Goal: Transaction & Acquisition: Obtain resource

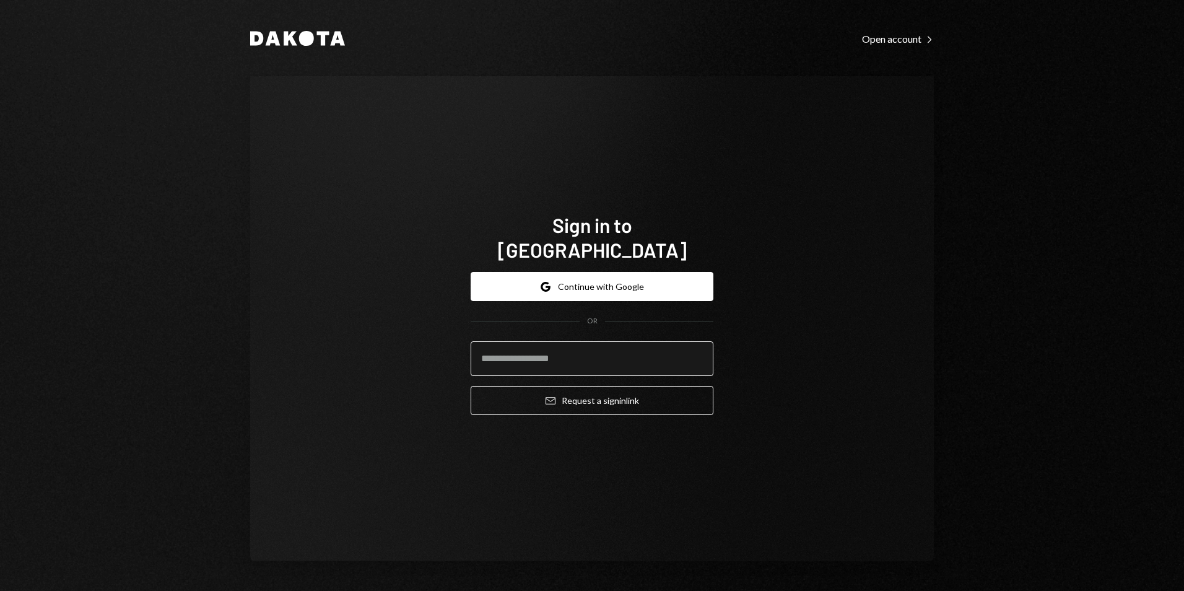
click at [611, 350] on input "email" at bounding box center [592, 358] width 243 height 35
type input "**********"
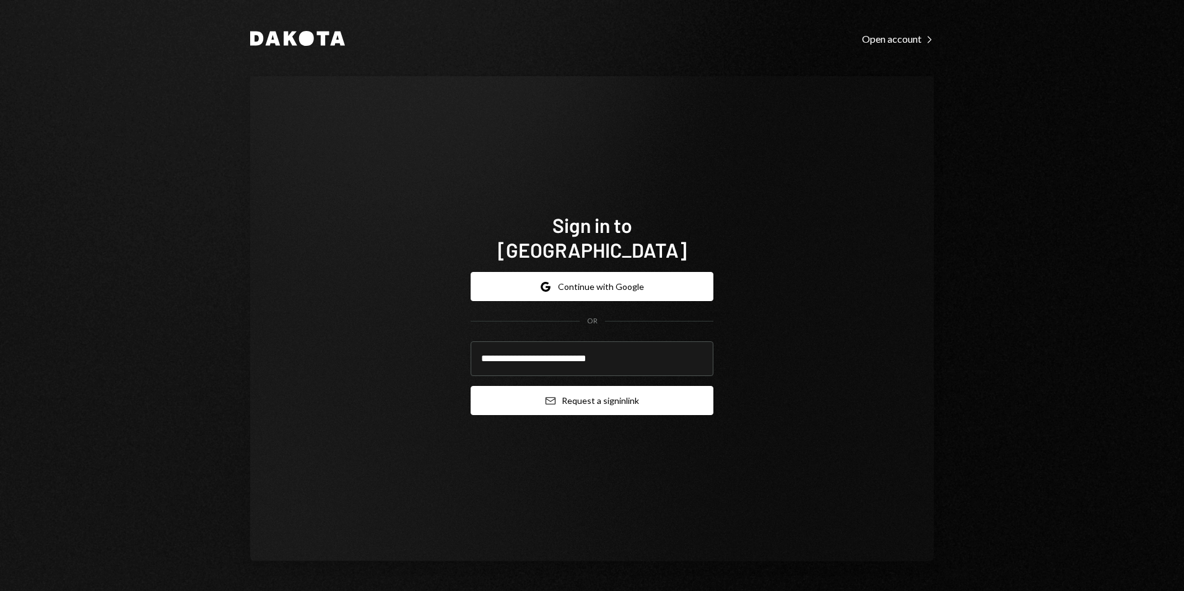
click at [593, 396] on button "Email Request a sign in link" at bounding box center [592, 400] width 243 height 29
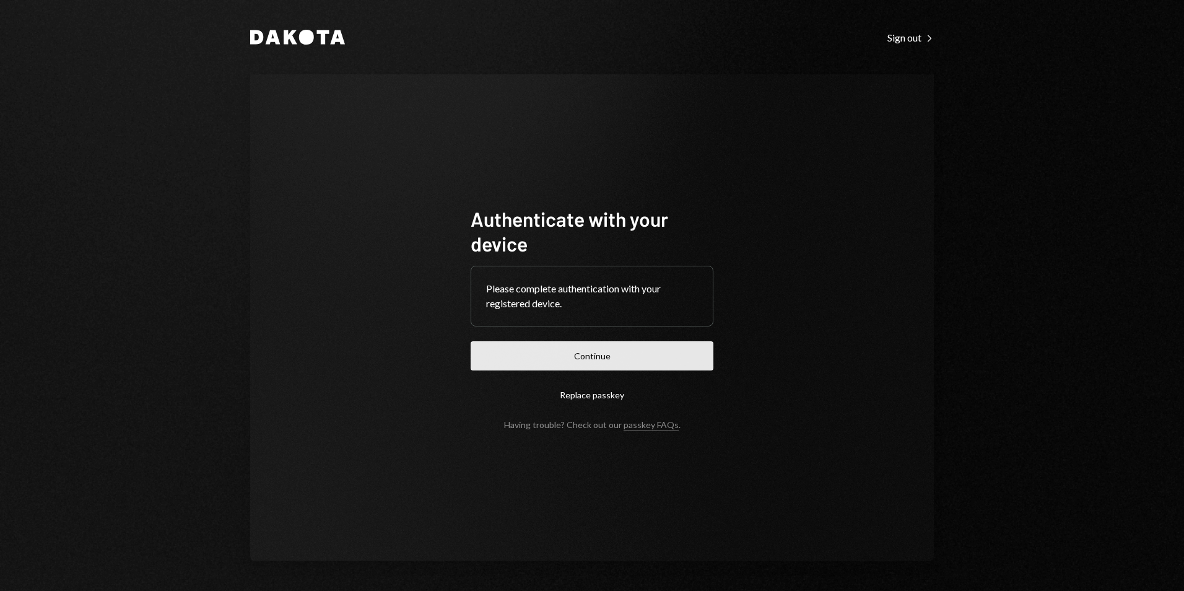
click at [649, 351] on button "Continue" at bounding box center [592, 355] width 243 height 29
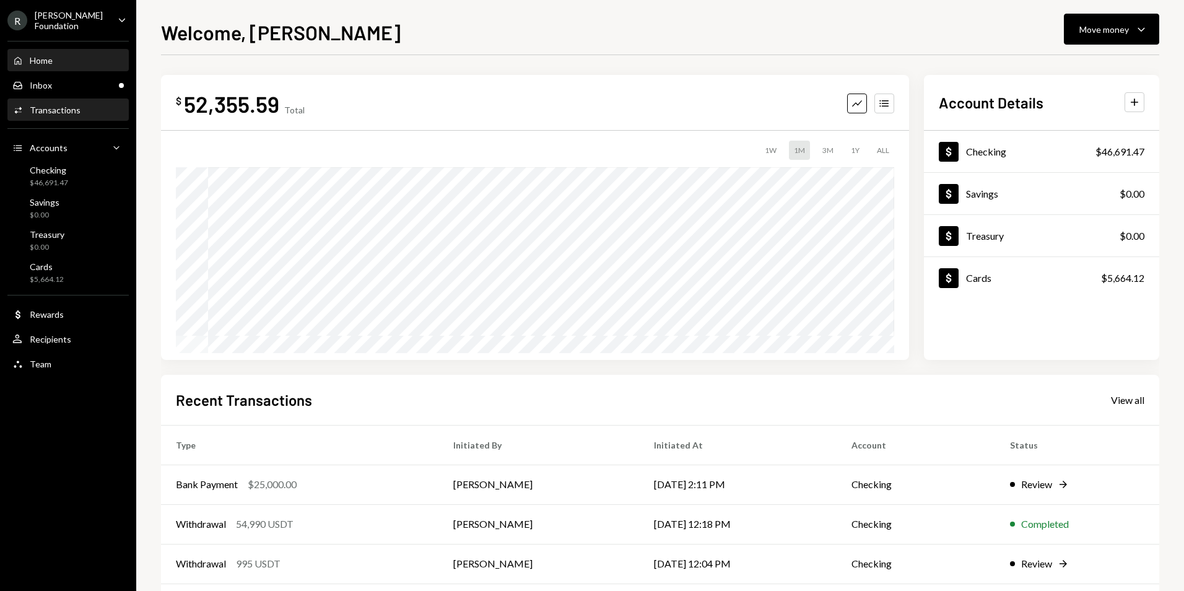
click at [70, 111] on div "Transactions" at bounding box center [55, 110] width 51 height 11
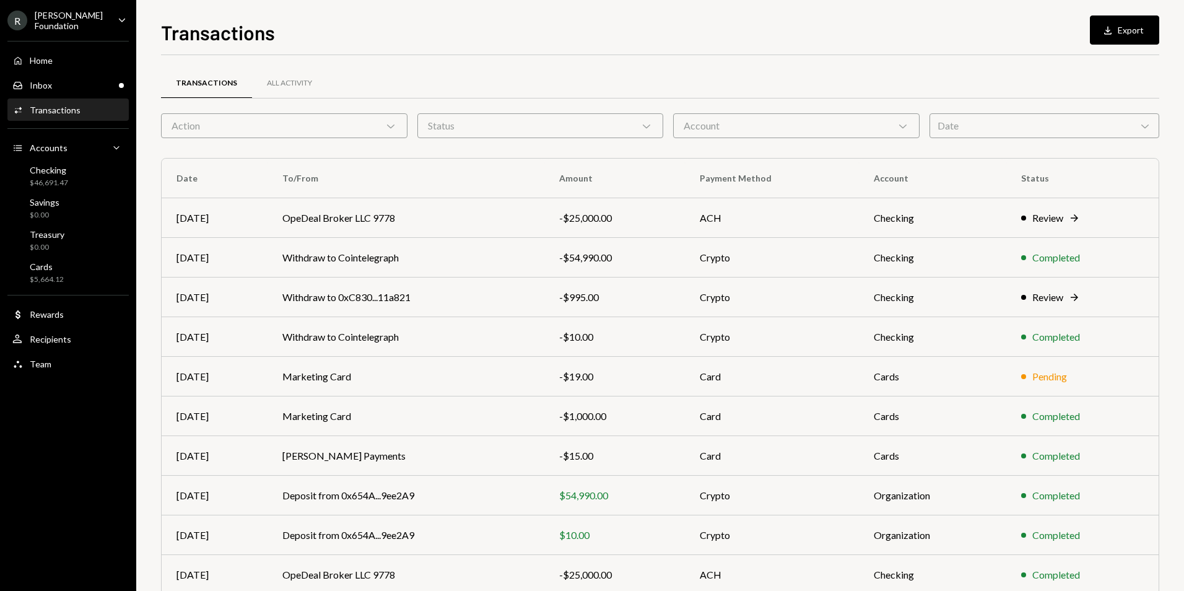
click at [959, 130] on div "Date Chevron Down" at bounding box center [1045, 125] width 230 height 25
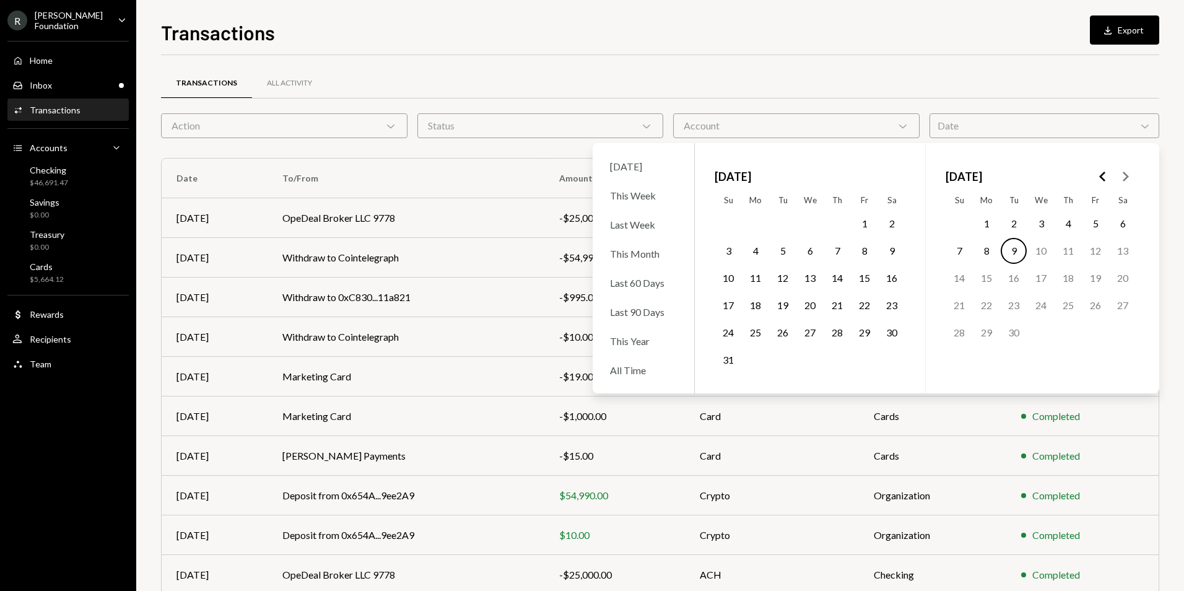
click at [1101, 182] on icon "Go to the Previous Month" at bounding box center [1103, 176] width 15 height 15
click at [1131, 176] on icon "Go to the Next Month" at bounding box center [1125, 176] width 15 height 15
click at [736, 222] on button "1" at bounding box center [728, 224] width 26 height 26
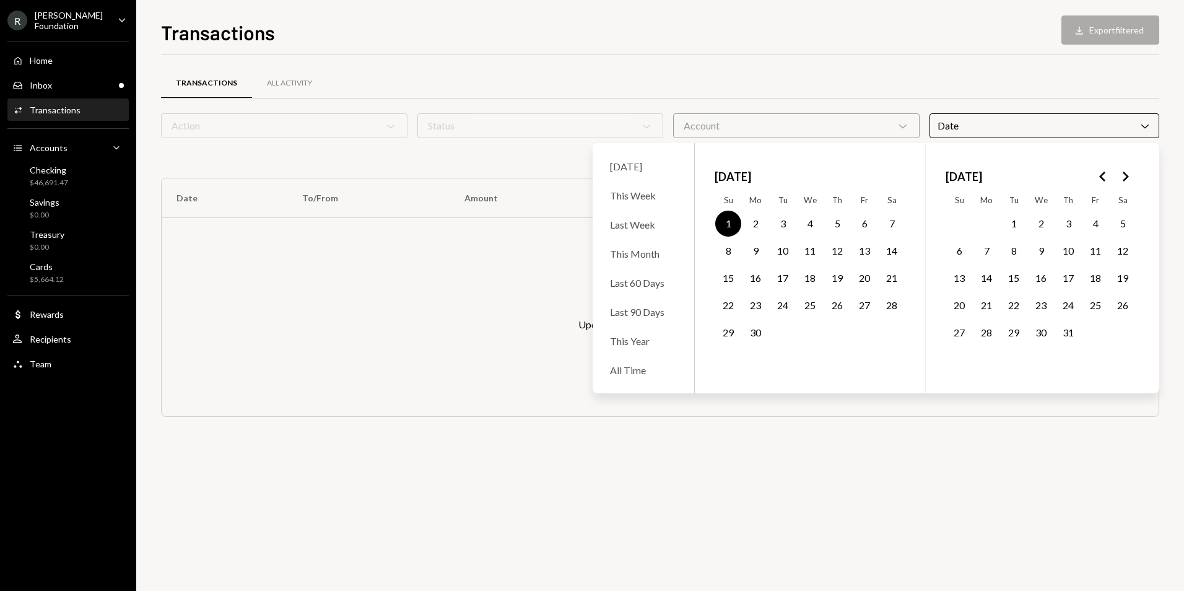
click at [1125, 175] on icon "Go to the Next Month" at bounding box center [1125, 176] width 15 height 15
click at [722, 363] on button "31" at bounding box center [728, 360] width 26 height 26
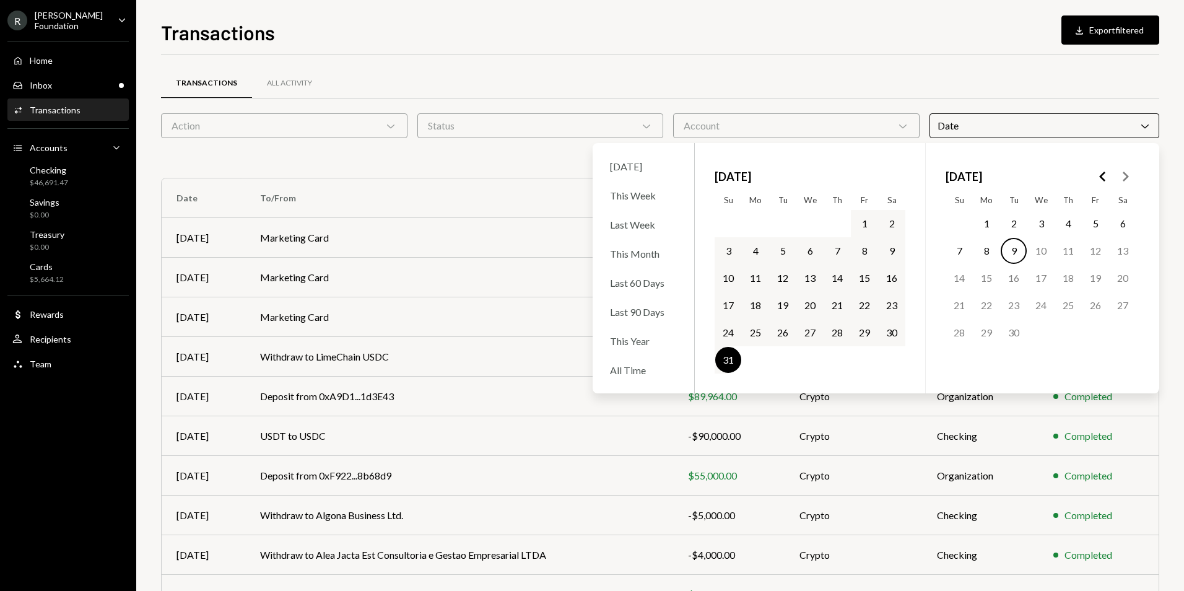
click at [959, 68] on div "Transactions All Activity" at bounding box center [660, 84] width 998 height 32
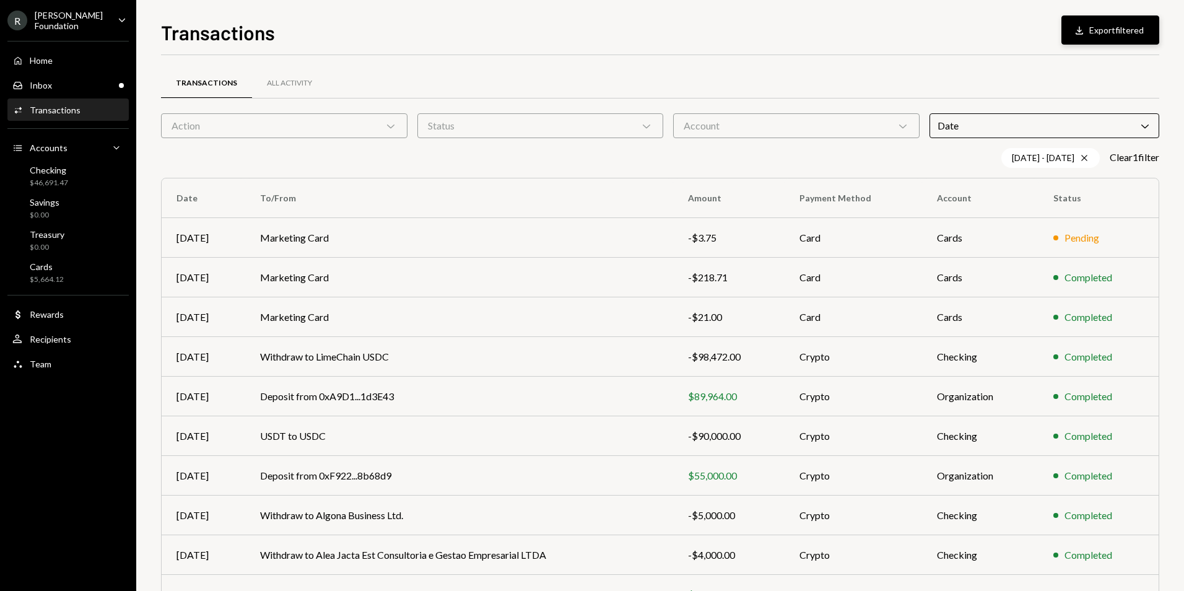
click at [1117, 32] on button "Download Export filtered" at bounding box center [1111, 29] width 98 height 29
click at [82, 11] on div "R [PERSON_NAME] Foundation" at bounding box center [57, 20] width 100 height 21
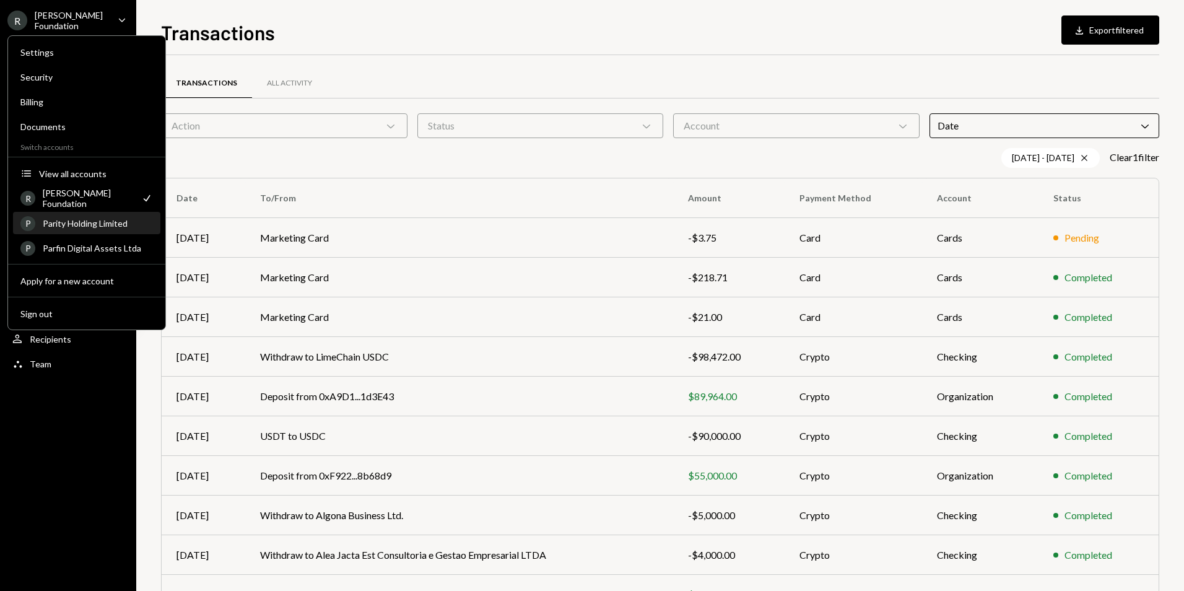
click at [104, 230] on div "P Parity Holding Limited" at bounding box center [86, 223] width 133 height 21
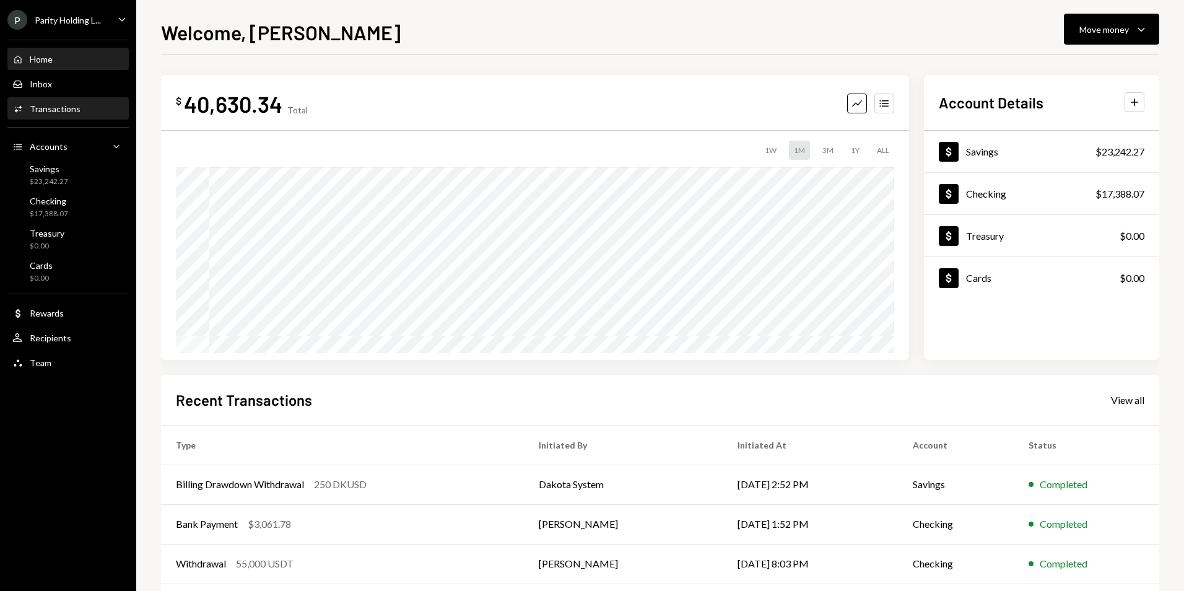
click at [51, 113] on div "Transactions" at bounding box center [55, 108] width 51 height 11
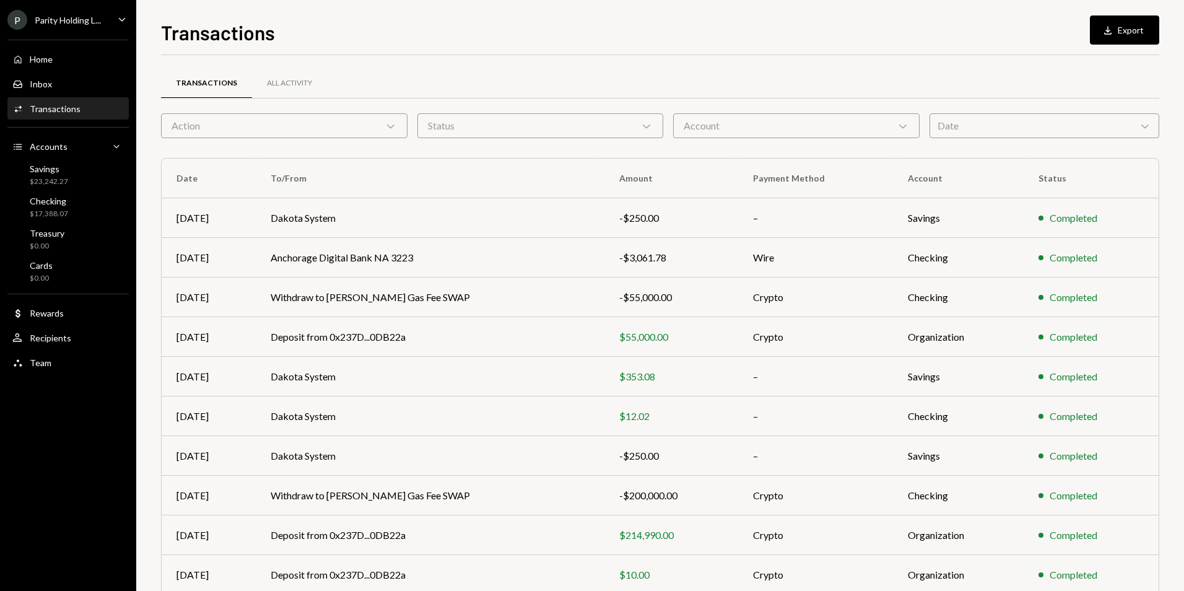
click at [1027, 124] on div "Date Chevron Down" at bounding box center [1045, 125] width 230 height 25
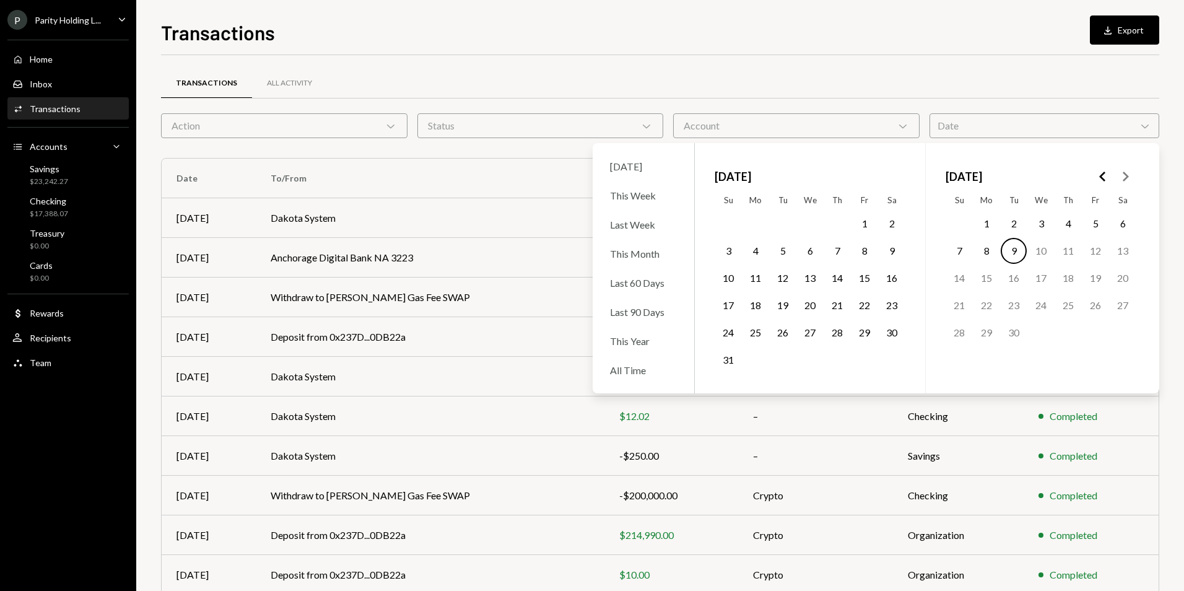
click at [1105, 174] on icon "Go to the Previous Month" at bounding box center [1103, 176] width 15 height 15
click at [1126, 173] on icon "Go to the Next Month" at bounding box center [1125, 176] width 15 height 15
click at [722, 219] on button "1" at bounding box center [728, 224] width 26 height 26
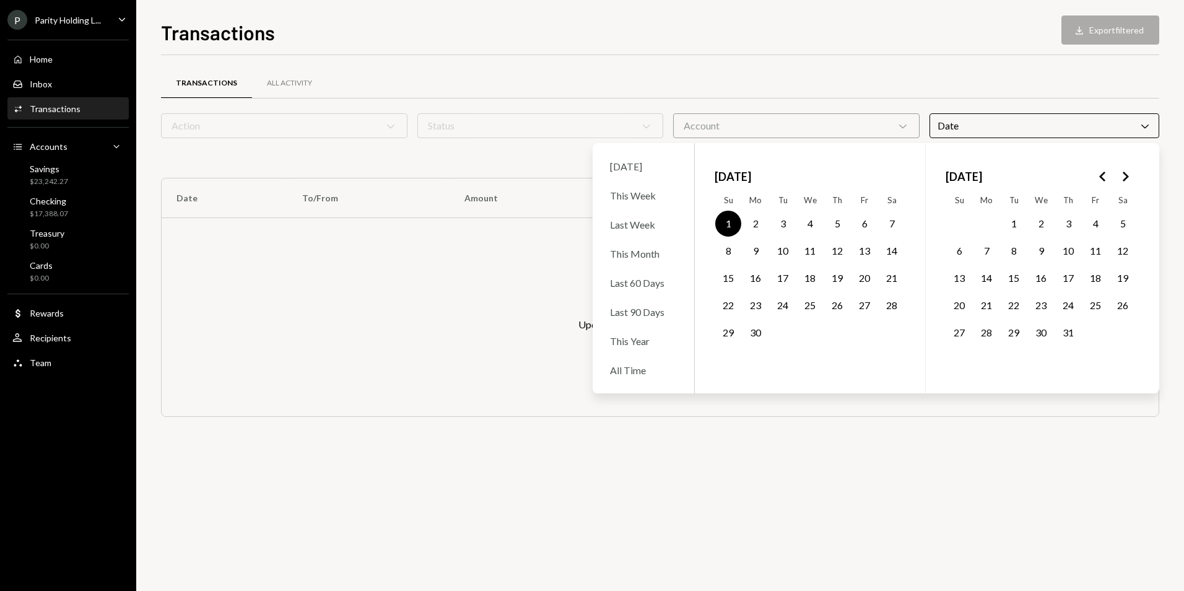
click at [1128, 177] on polygon "Go to the Next Month" at bounding box center [1126, 177] width 6 height 10
click at [724, 357] on button "31" at bounding box center [728, 360] width 26 height 26
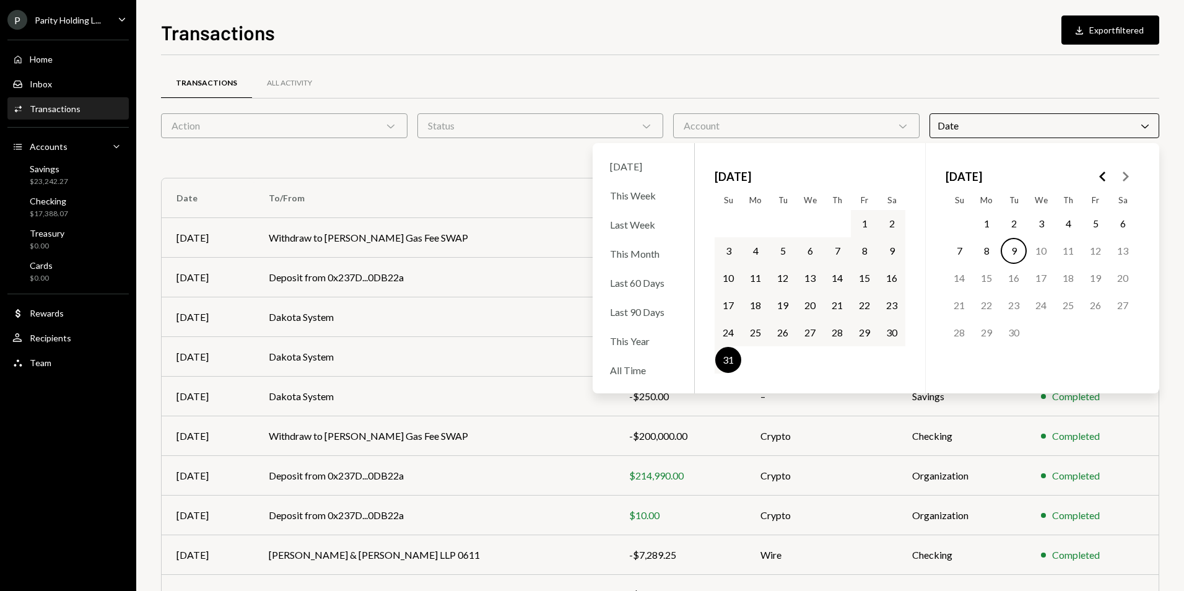
click at [1002, 85] on div "Transactions All Activity" at bounding box center [660, 84] width 998 height 32
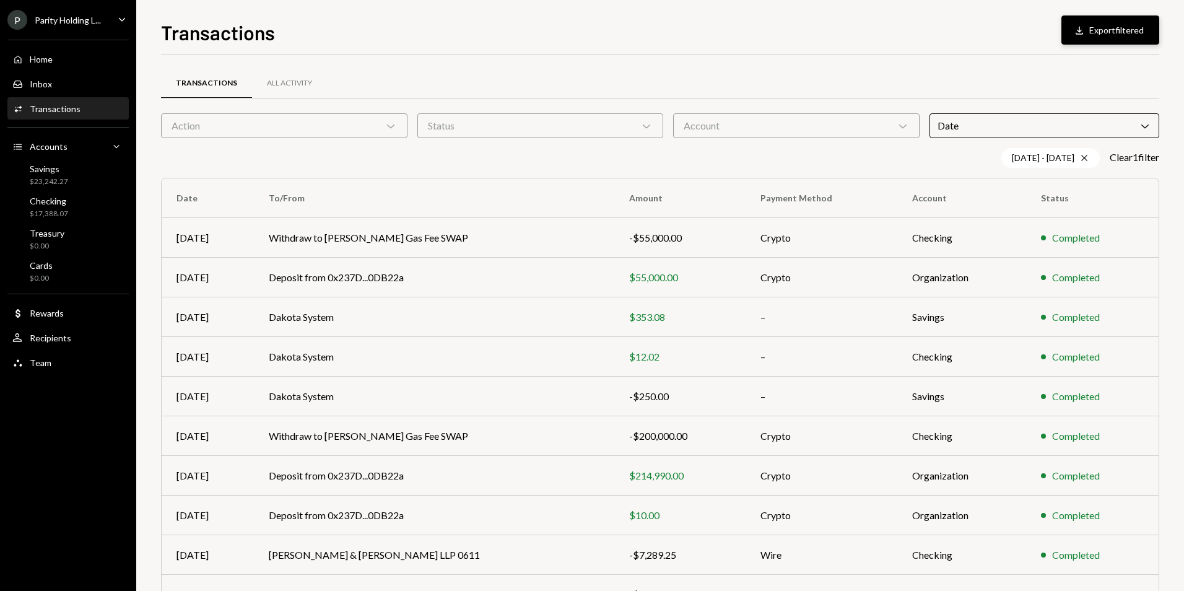
click at [1111, 38] on button "Download Export filtered" at bounding box center [1111, 29] width 98 height 29
click at [101, 24] on div "Parity Holding L..." at bounding box center [68, 20] width 66 height 11
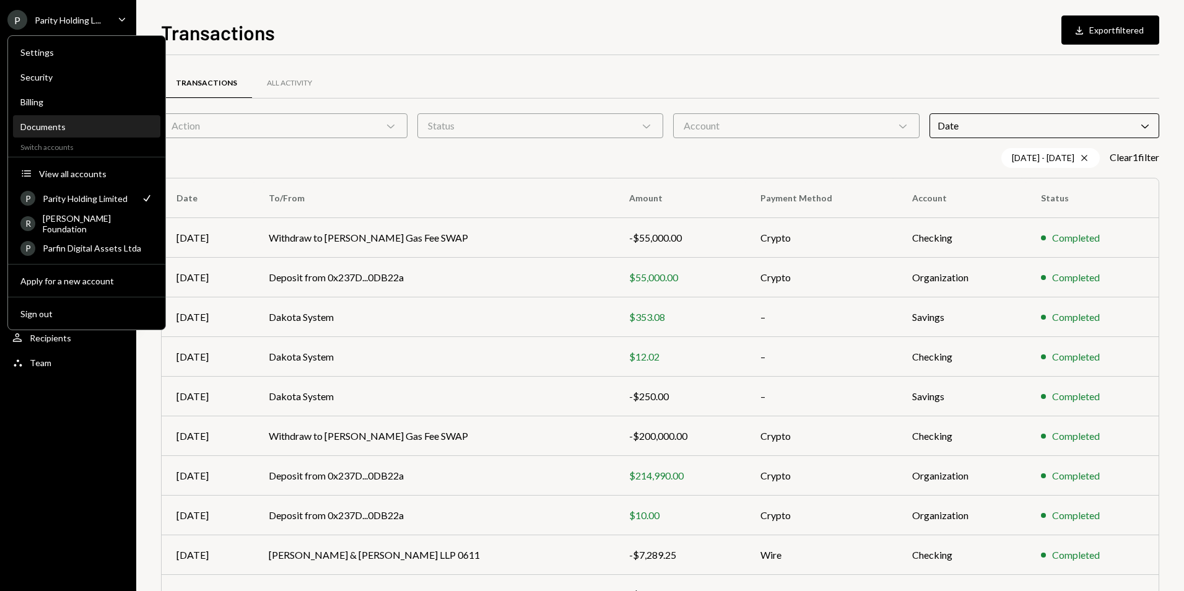
click at [69, 126] on div "Documents" at bounding box center [86, 126] width 133 height 11
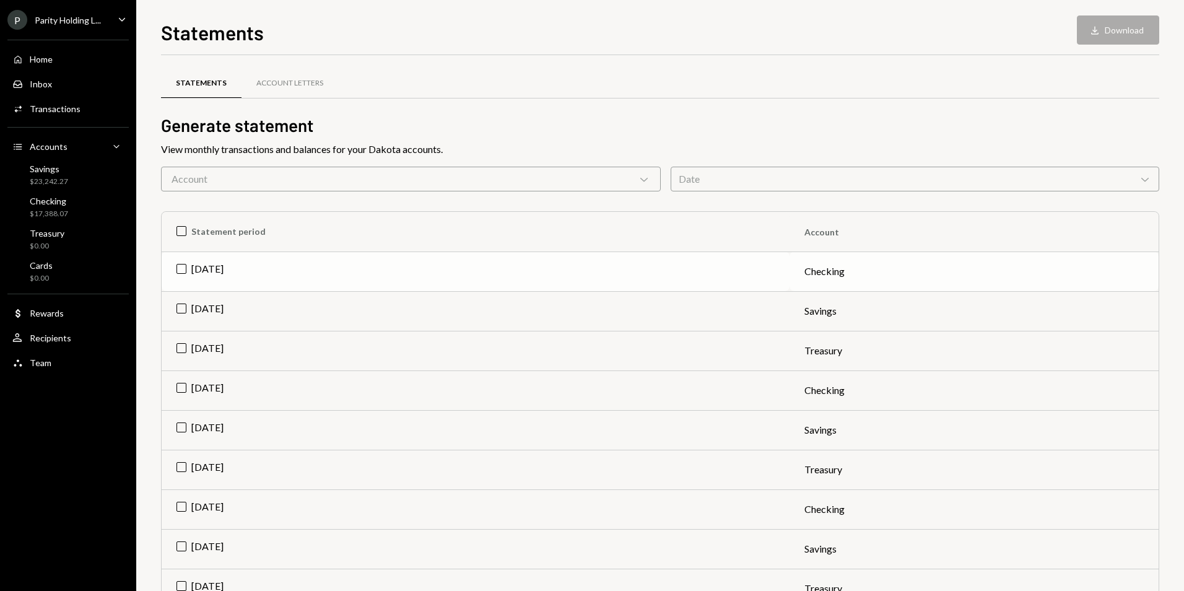
click at [183, 269] on td "[DATE]" at bounding box center [476, 271] width 628 height 40
click at [178, 310] on td "[DATE]" at bounding box center [476, 311] width 628 height 40
click at [183, 350] on td "[DATE]" at bounding box center [476, 351] width 628 height 40
click at [1105, 34] on button "Download Download (3)" at bounding box center [1112, 29] width 94 height 29
click at [182, 352] on td "Check [DATE]" at bounding box center [476, 351] width 628 height 40
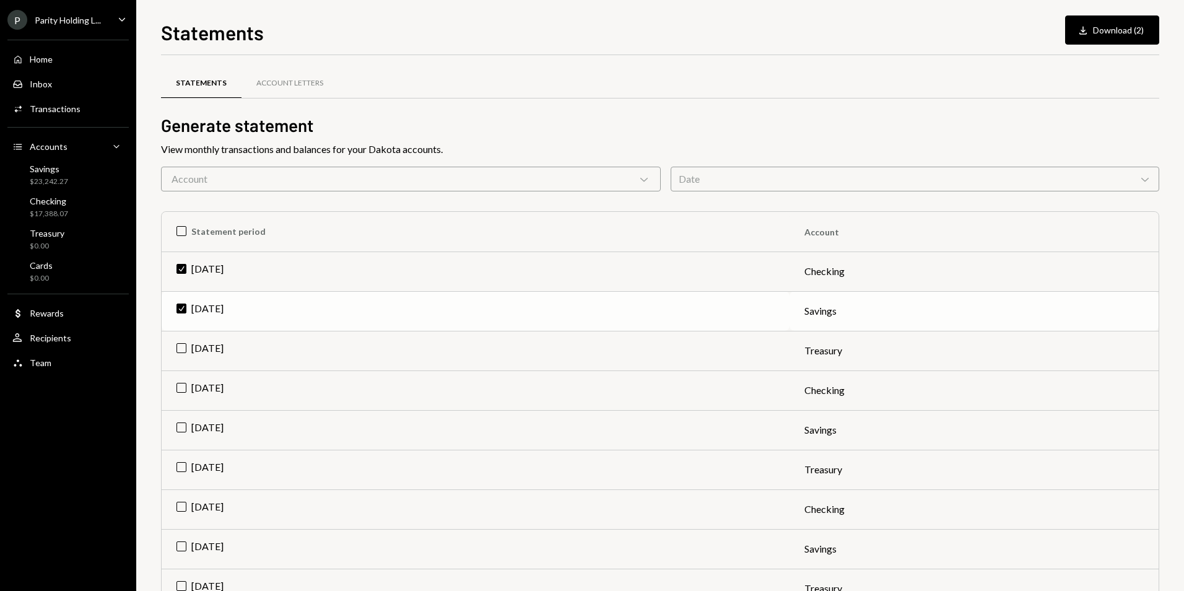
click at [183, 316] on td "Check [DATE]" at bounding box center [476, 311] width 628 height 40
click at [187, 265] on td "Check [DATE]" at bounding box center [476, 271] width 628 height 40
drag, startPoint x: 188, startPoint y: 386, endPoint x: 188, endPoint y: 404, distance: 18.0
click at [187, 386] on td "[DATE]" at bounding box center [476, 390] width 628 height 40
click at [187, 435] on td "[DATE]" at bounding box center [476, 430] width 628 height 40
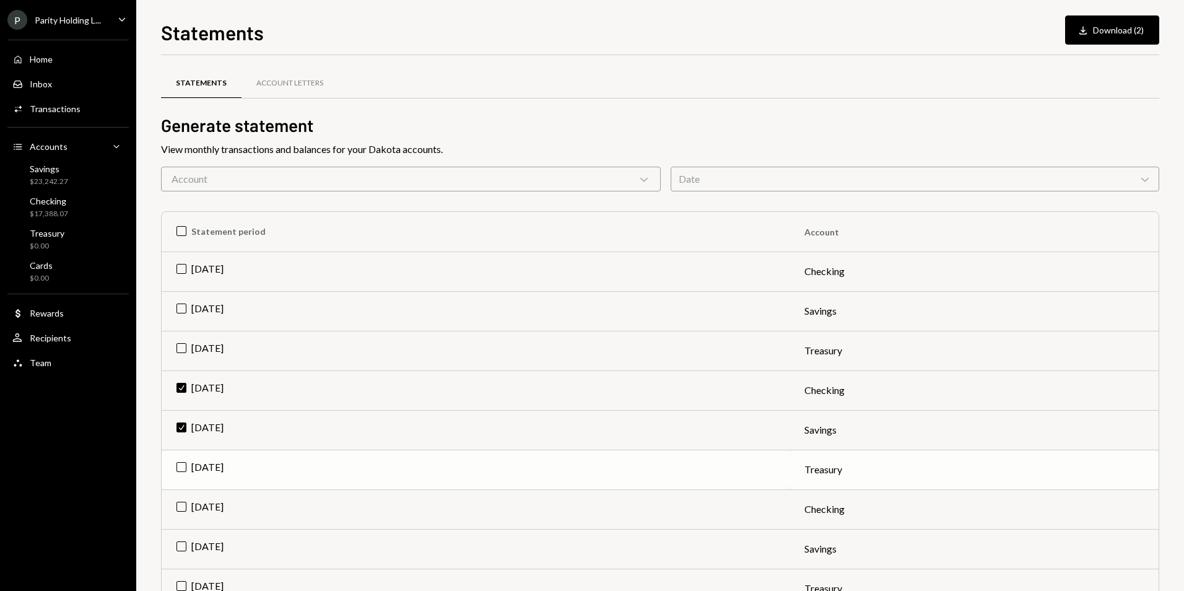
click at [182, 467] on td "[DATE]" at bounding box center [476, 470] width 628 height 40
click at [1109, 34] on button "Download Download (3)" at bounding box center [1112, 29] width 94 height 29
drag, startPoint x: 209, startPoint y: 396, endPoint x: 210, endPoint y: 406, distance: 9.9
click at [209, 396] on td "Check [DATE]" at bounding box center [476, 390] width 628 height 40
click at [209, 427] on td "Check [DATE]" at bounding box center [476, 430] width 628 height 40
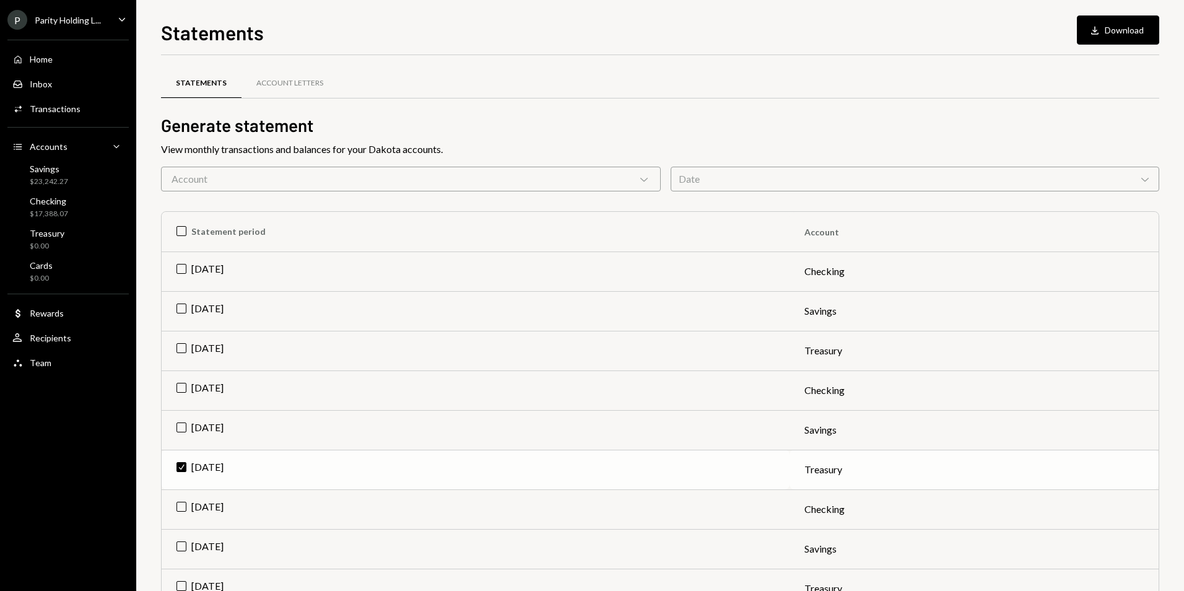
click at [203, 462] on td "Check [DATE]" at bounding box center [476, 470] width 628 height 40
click at [203, 505] on td "[DATE]" at bounding box center [476, 509] width 628 height 40
click at [216, 556] on td "[DATE]" at bounding box center [476, 549] width 628 height 40
click at [213, 578] on td "[DATE]" at bounding box center [476, 589] width 628 height 40
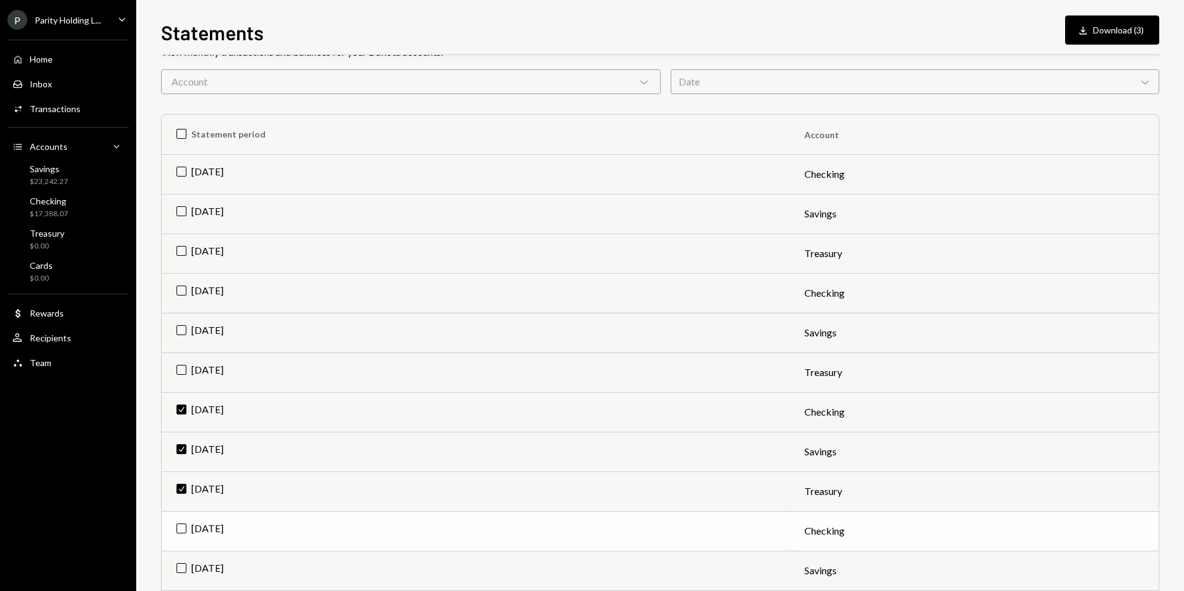
scroll to position [124, 0]
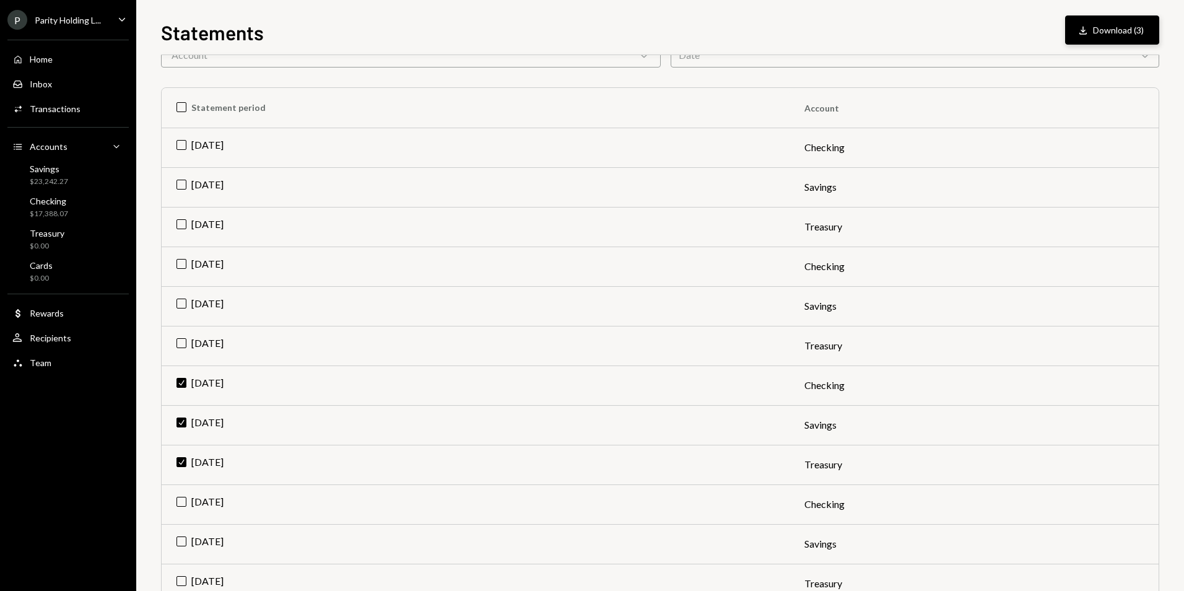
click at [1102, 28] on button "Download Download (3)" at bounding box center [1112, 29] width 94 height 29
